Goal: Find contact information: Find contact information

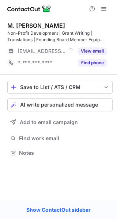
scroll to position [148, 117]
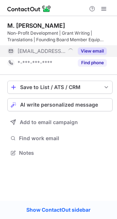
click at [97, 51] on button "View email" at bounding box center [92, 51] width 29 height 7
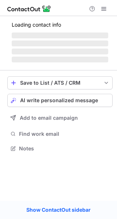
scroll to position [141, 117]
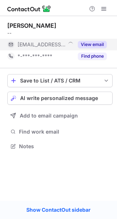
click at [94, 43] on button "View email" at bounding box center [92, 44] width 29 height 7
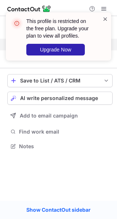
click at [105, 19] on span at bounding box center [105, 18] width 6 height 7
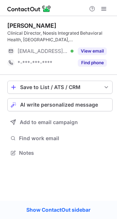
scroll to position [148, 117]
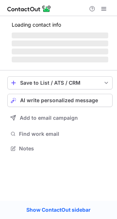
scroll to position [148, 117]
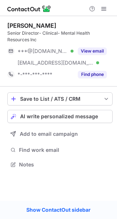
scroll to position [160, 117]
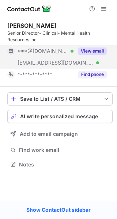
click at [90, 48] on button "View email" at bounding box center [92, 51] width 29 height 7
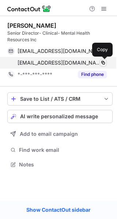
click at [102, 63] on span at bounding box center [103, 63] width 6 height 6
click at [103, 62] on span at bounding box center [103, 63] width 6 height 6
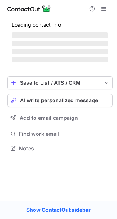
scroll to position [148, 117]
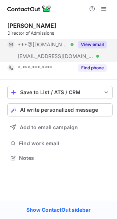
scroll to position [153, 117]
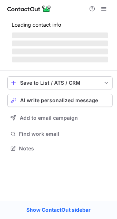
scroll to position [148, 117]
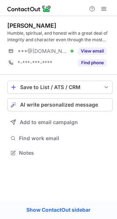
scroll to position [148, 117]
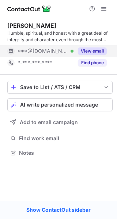
click at [92, 49] on button "View email" at bounding box center [92, 51] width 29 height 7
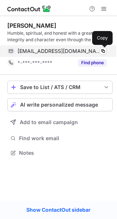
drag, startPoint x: 103, startPoint y: 51, endPoint x: 65, endPoint y: 52, distance: 38.0
click at [101, 51] on span at bounding box center [103, 51] width 6 height 6
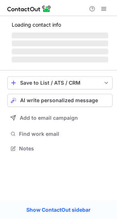
scroll to position [160, 117]
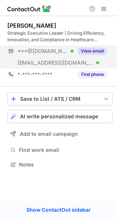
scroll to position [160, 117]
click at [87, 49] on button "View email" at bounding box center [92, 51] width 29 height 7
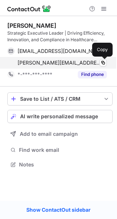
drag, startPoint x: 103, startPoint y: 62, endPoint x: 92, endPoint y: 64, distance: 10.4
click at [99, 63] on button at bounding box center [102, 62] width 7 height 7
